Goal: Book appointment/travel/reservation

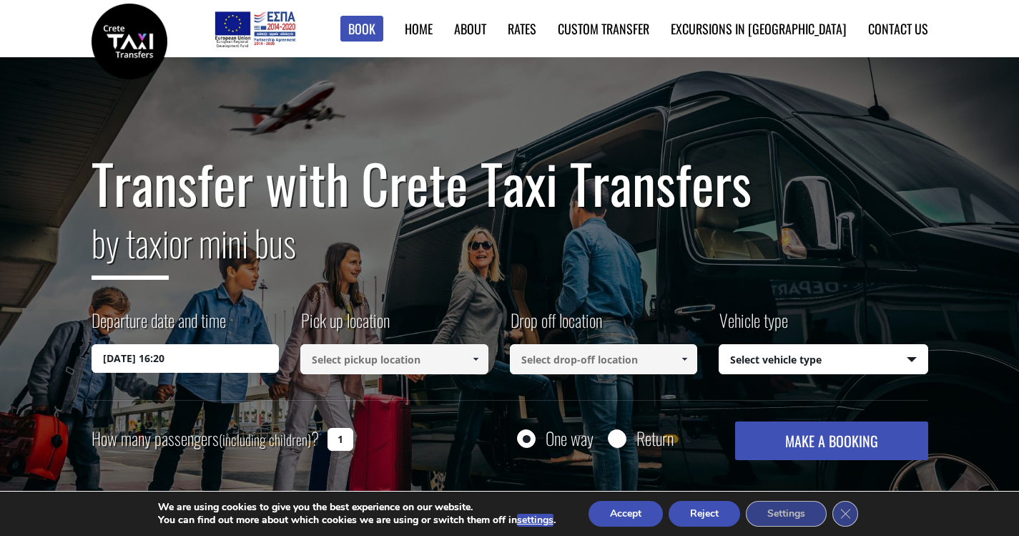
click at [405, 368] on input at bounding box center [394, 359] width 188 height 30
click at [476, 361] on span at bounding box center [475, 358] width 11 height 11
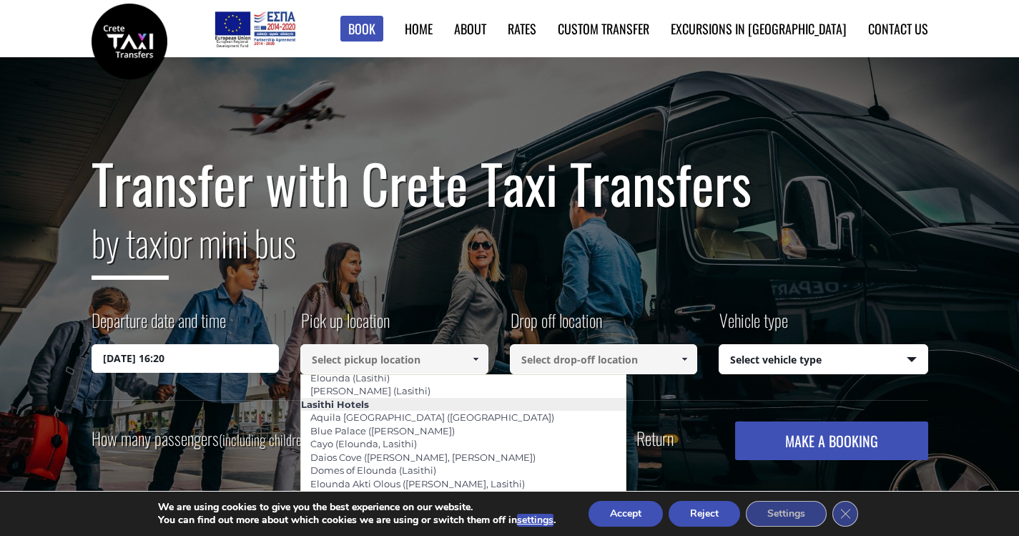
scroll to position [1980, 0]
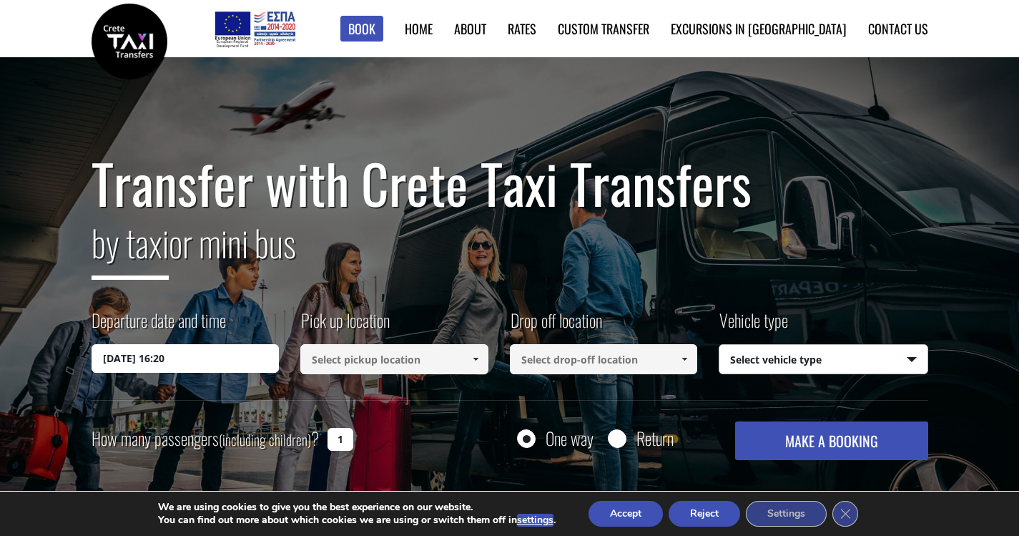
click at [860, 358] on select "Select vehicle type Taxi (4 passengers) Mercedes E Class Mini Van (7 passengers…" at bounding box center [823, 360] width 208 height 30
select select "542"
click at [719, 345] on select "Select vehicle type Taxi (4 passengers) Mercedes E Class Mini Van (7 passengers…" at bounding box center [823, 360] width 208 height 30
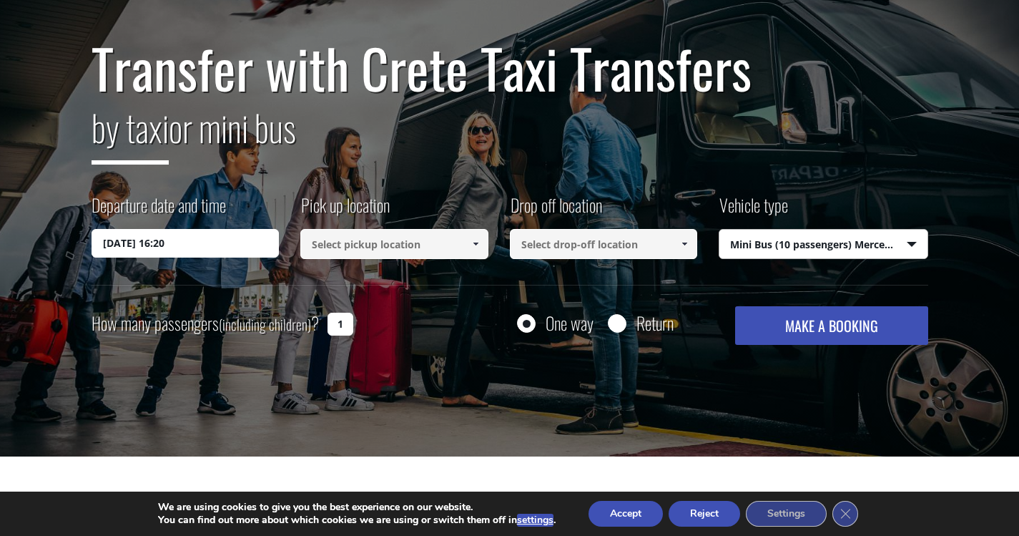
scroll to position [143, 0]
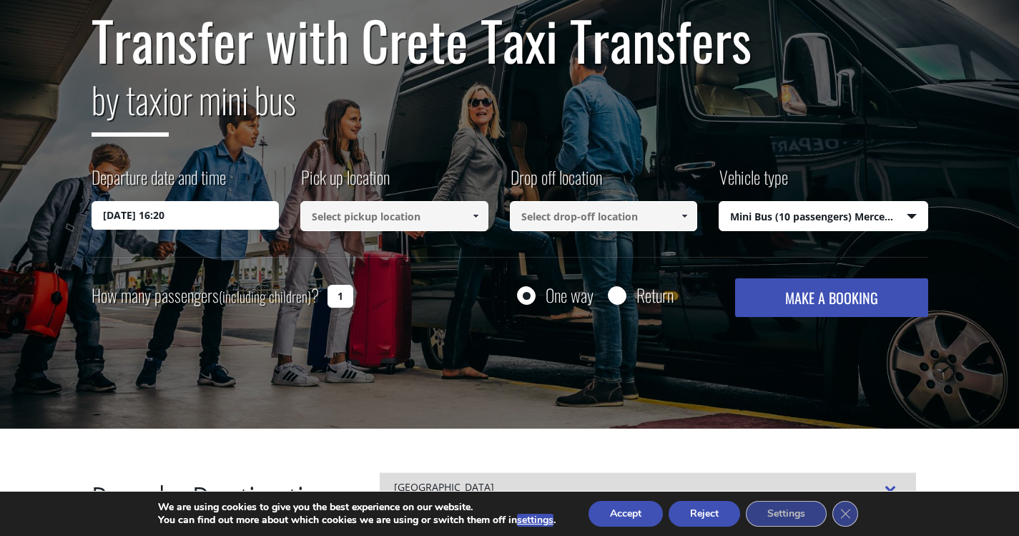
drag, startPoint x: 344, startPoint y: 300, endPoint x: 301, endPoint y: 295, distance: 43.3
click at [301, 295] on div "How many passengers (including children) ? 1" at bounding box center [239, 295] width 294 height 35
type input "9"
click at [825, 291] on button "MAKE A BOOKING" at bounding box center [831, 297] width 192 height 39
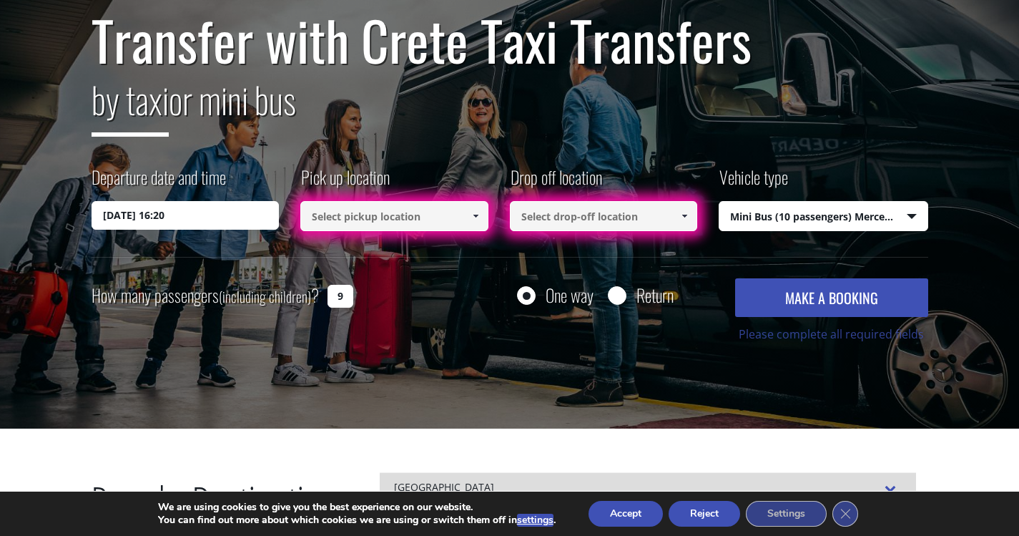
click at [476, 218] on span at bounding box center [475, 215] width 11 height 11
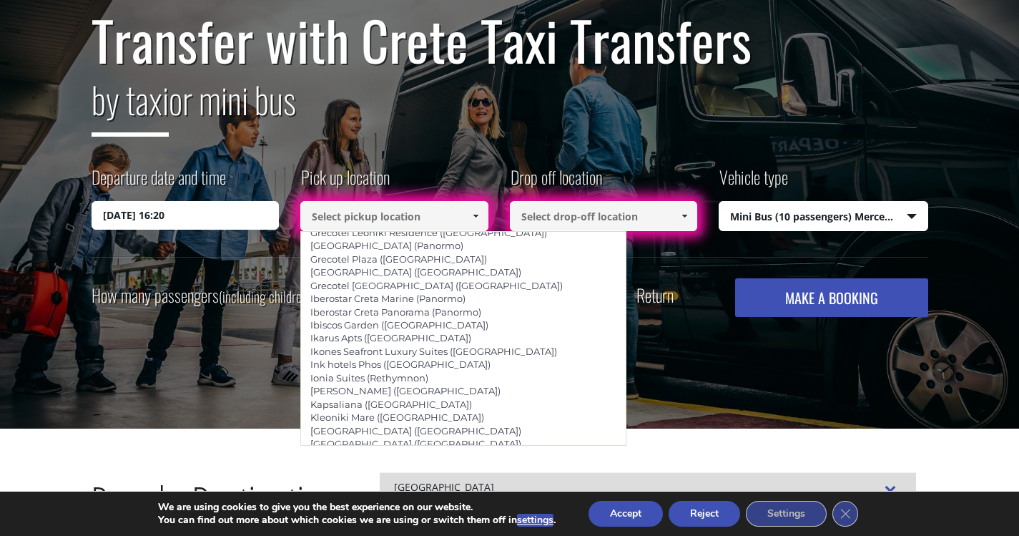
scroll to position [2821, 0]
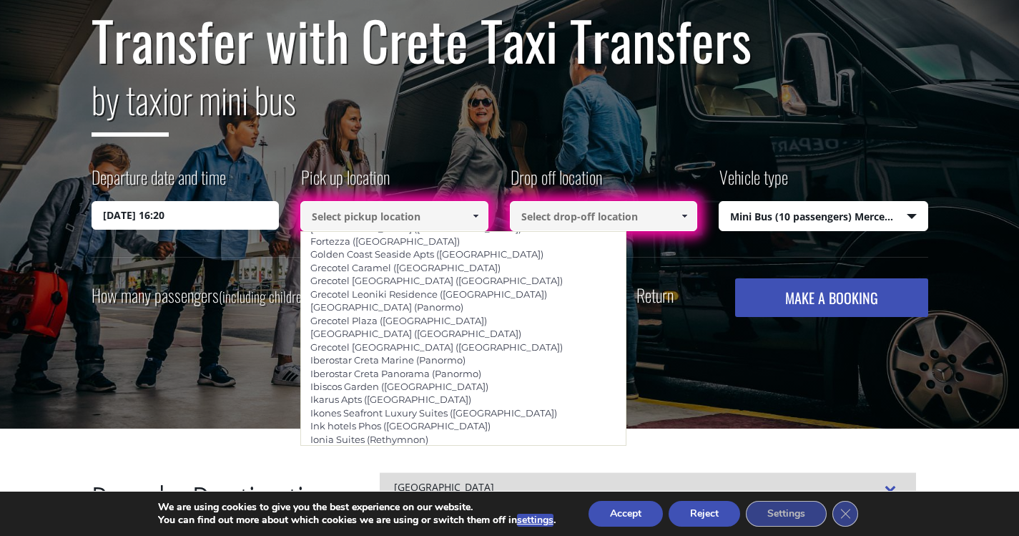
type input "Mediterraneo Suite Home ([GEOGRAPHIC_DATA])"
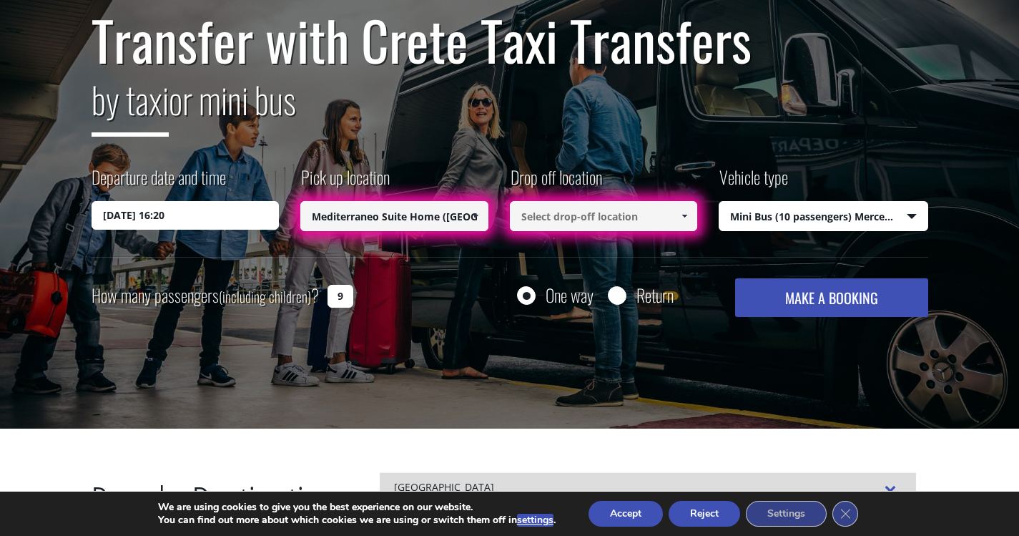
click at [629, 220] on input at bounding box center [604, 216] width 188 height 30
click at [682, 214] on span at bounding box center [684, 215] width 11 height 11
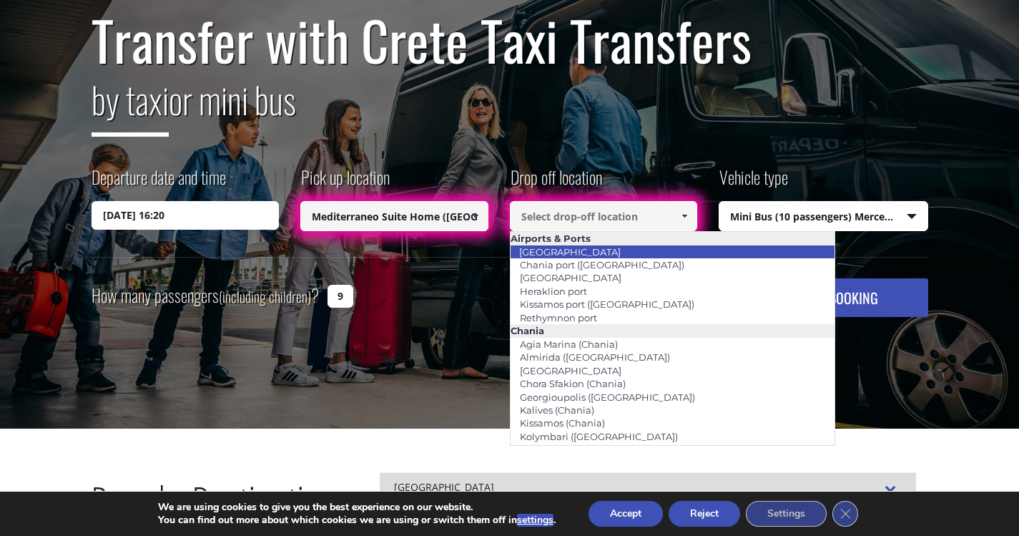
click at [606, 252] on li "[GEOGRAPHIC_DATA]" at bounding box center [673, 251] width 325 height 13
type input "[GEOGRAPHIC_DATA]"
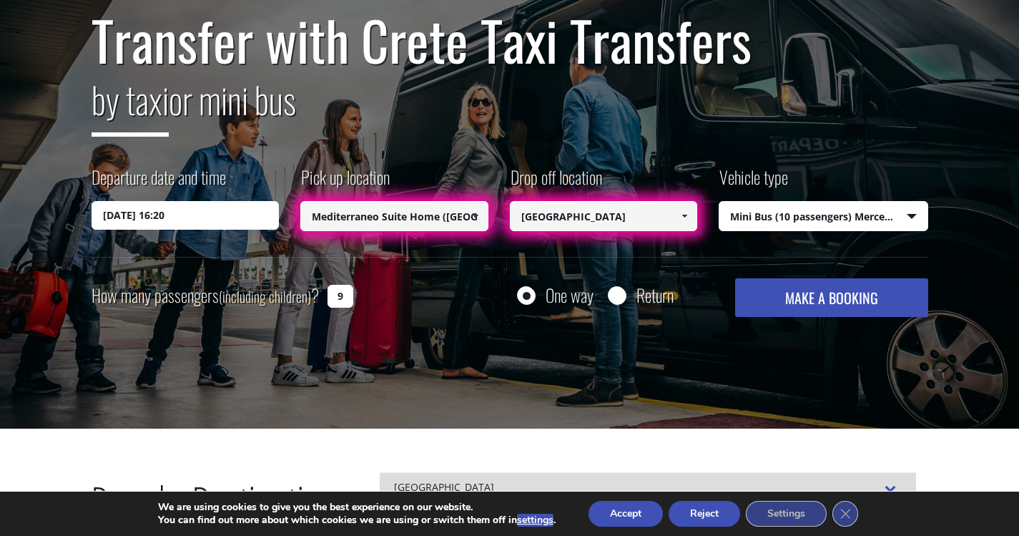
drag, startPoint x: 805, startPoint y: 300, endPoint x: 674, endPoint y: 333, distance: 135.6
click at [804, 301] on button "MAKE A BOOKING" at bounding box center [831, 297] width 192 height 39
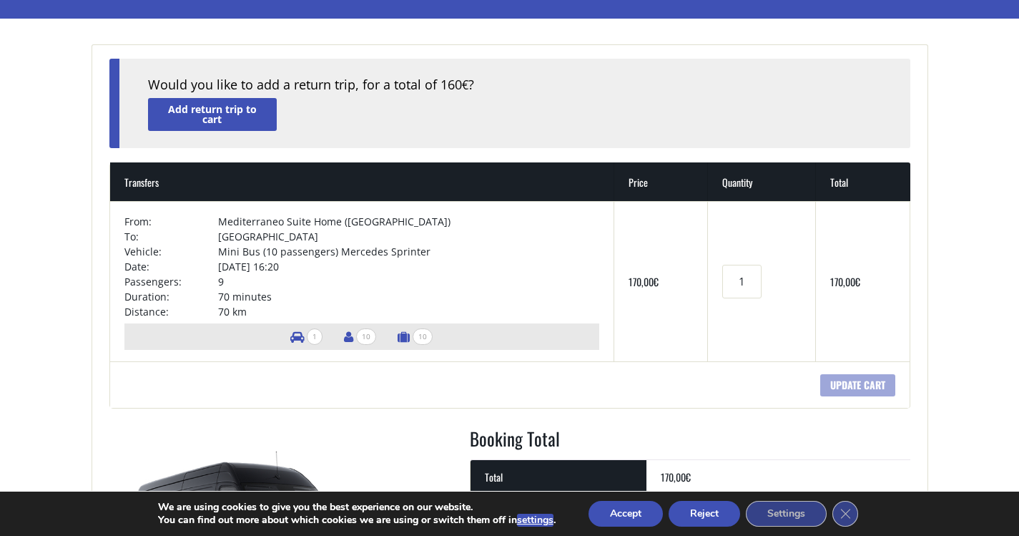
scroll to position [215, 0]
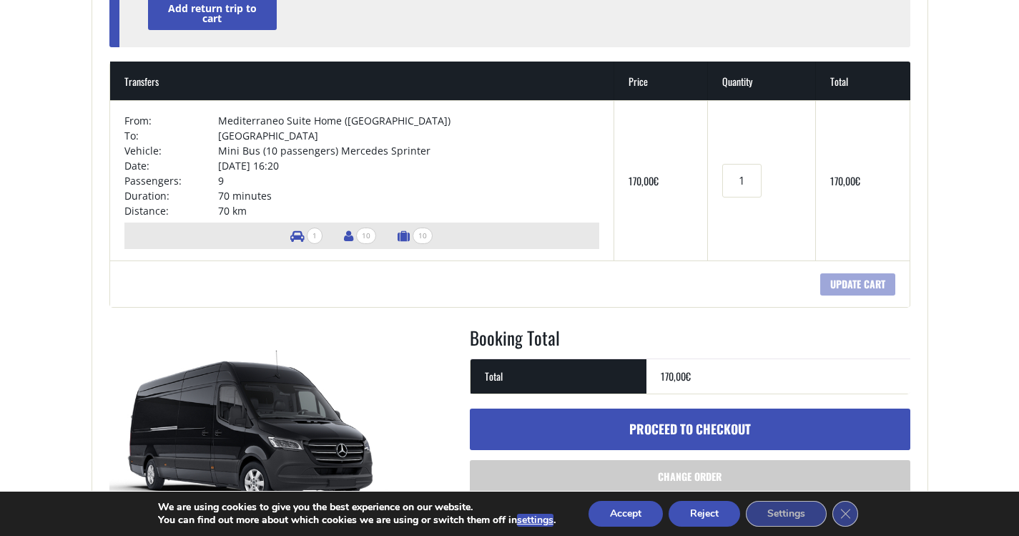
click at [963, 71] on main "Cart Home Cart + Would you like to add a return trip, for a total of 160 € ? Ad…" at bounding box center [509, 259] width 1019 height 832
click at [975, 109] on main "Cart Home Cart + Would you like to add a return trip, for a total of 160 € ? Ad…" at bounding box center [509, 259] width 1019 height 832
